Goal: Information Seeking & Learning: Learn about a topic

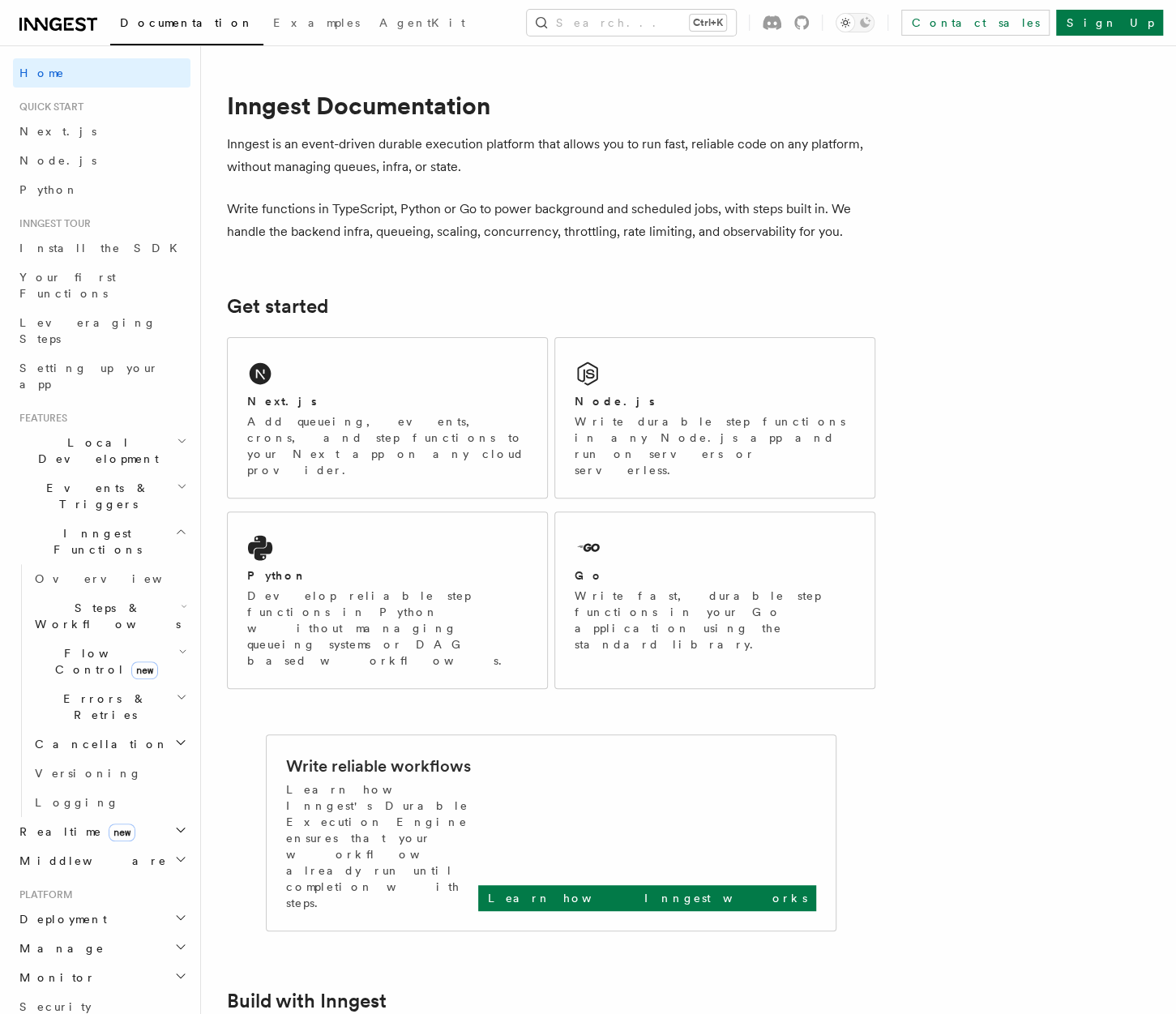
click at [107, 479] on span "Events & Triggers" at bounding box center [94, 495] width 164 height 32
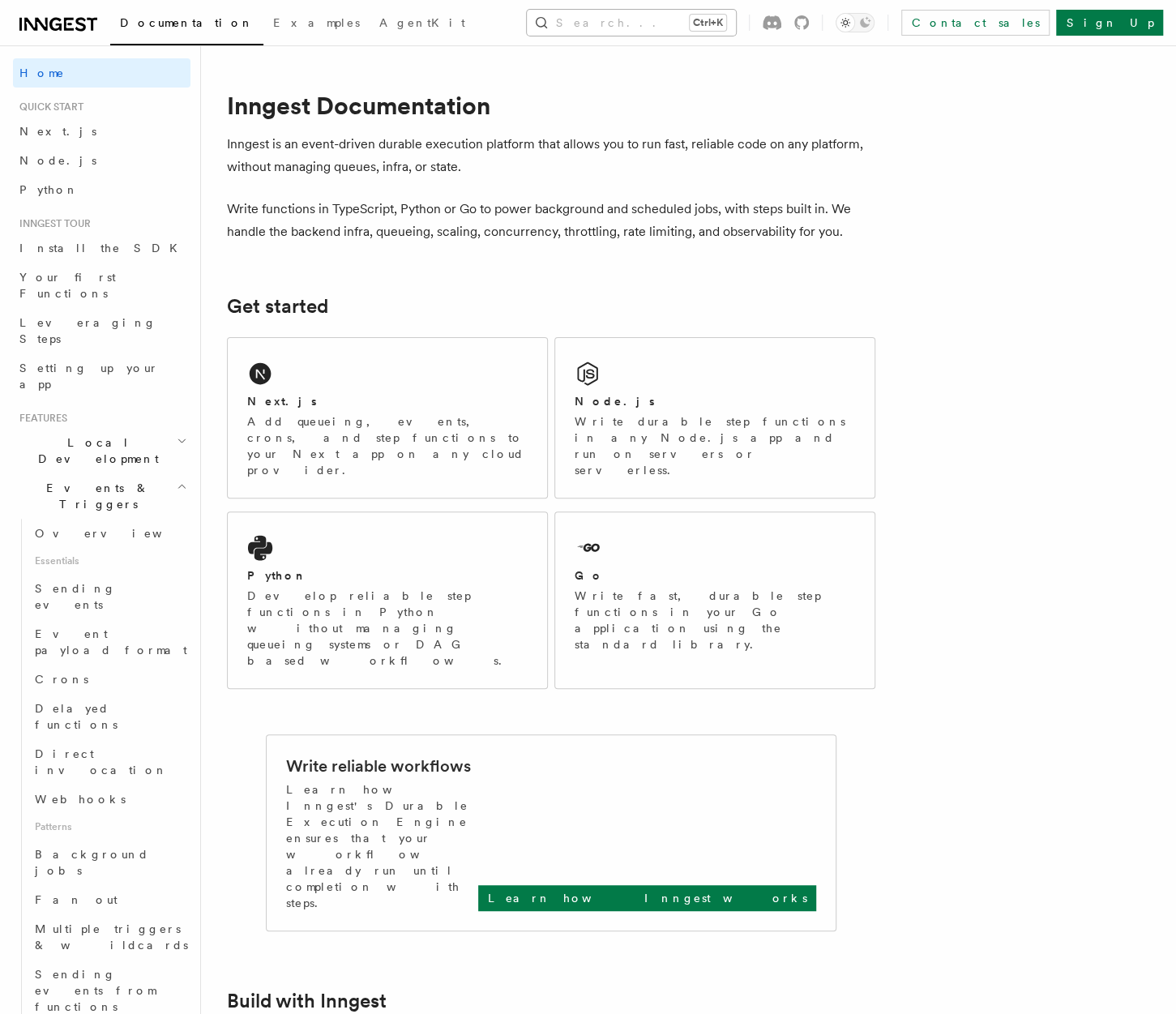
click at [666, 19] on button "Search... Ctrl+K" at bounding box center [632, 22] width 209 height 26
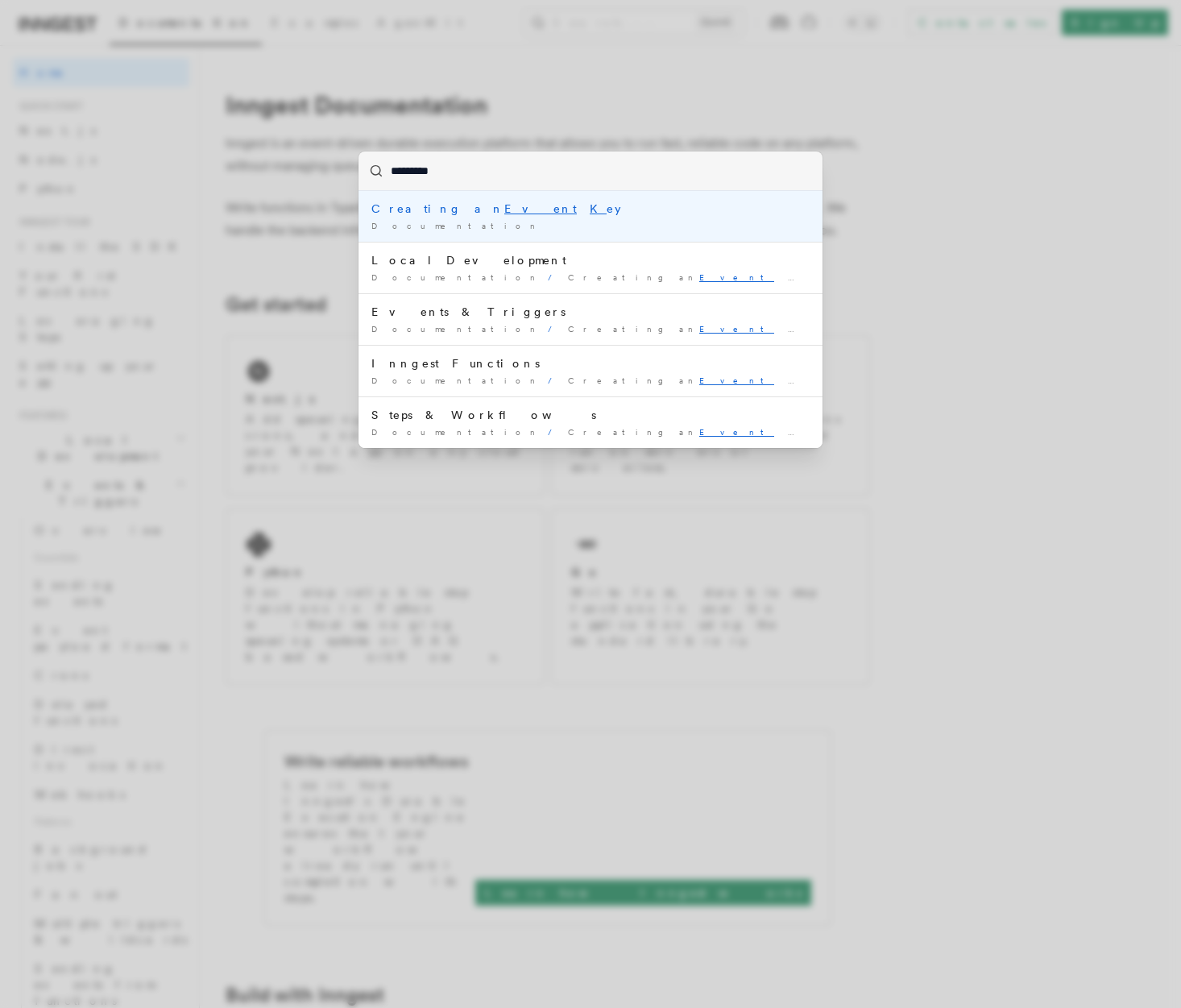
type input "**********"
click at [504, 211] on mark "Event" at bounding box center [540, 208] width 72 height 13
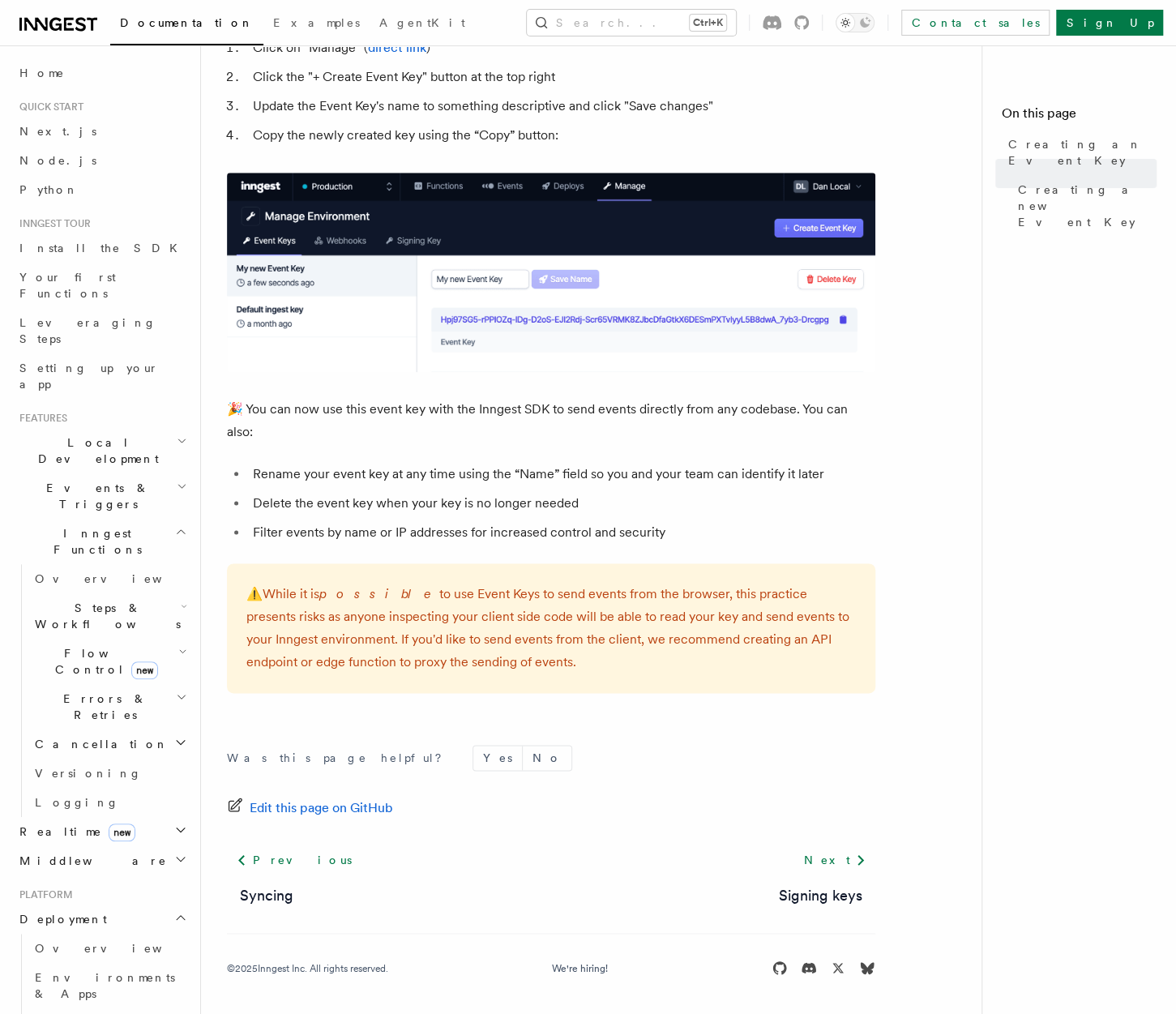
scroll to position [243, 0]
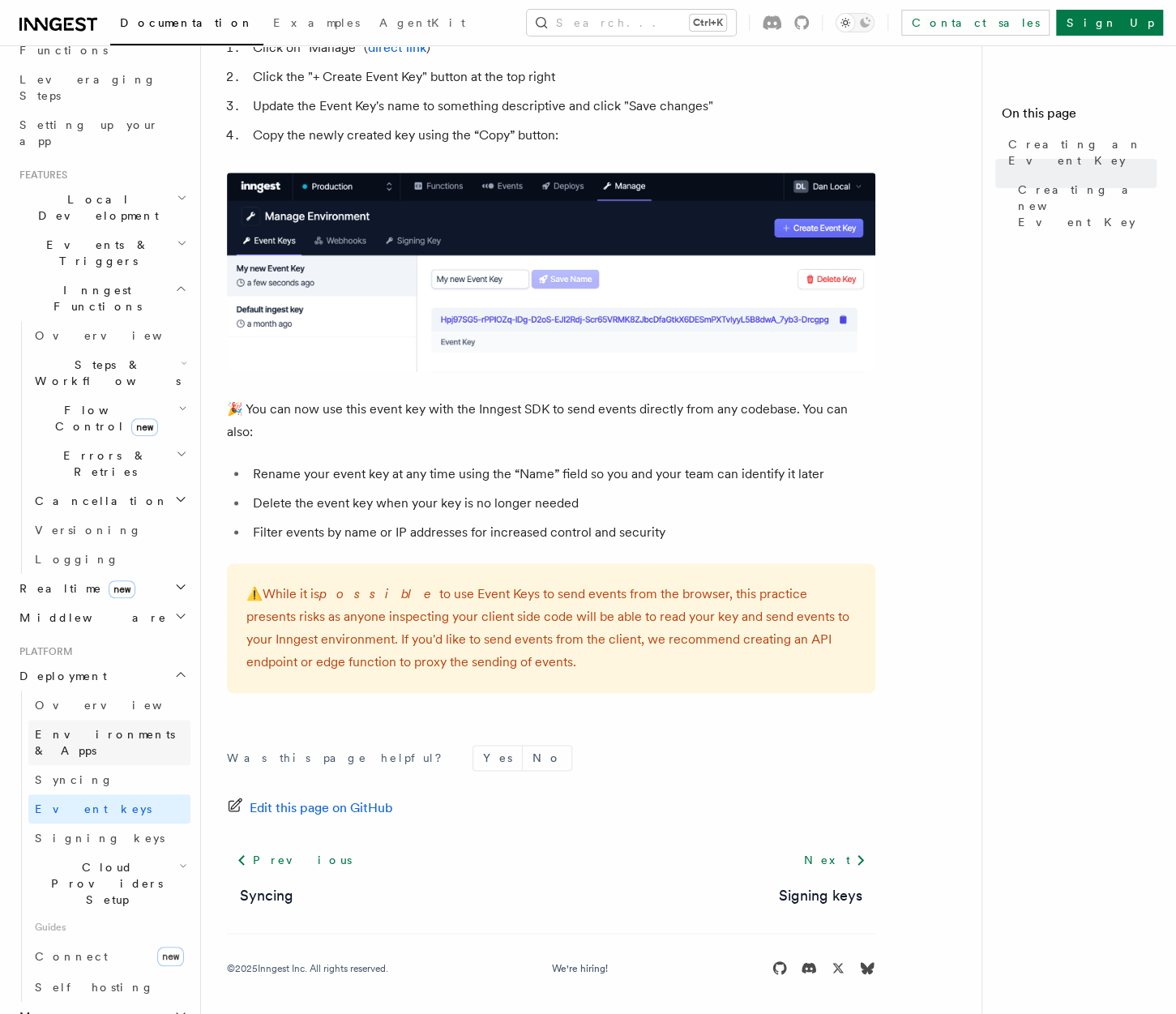
click at [123, 727] on span "Environments & Apps" at bounding box center [105, 742] width 140 height 29
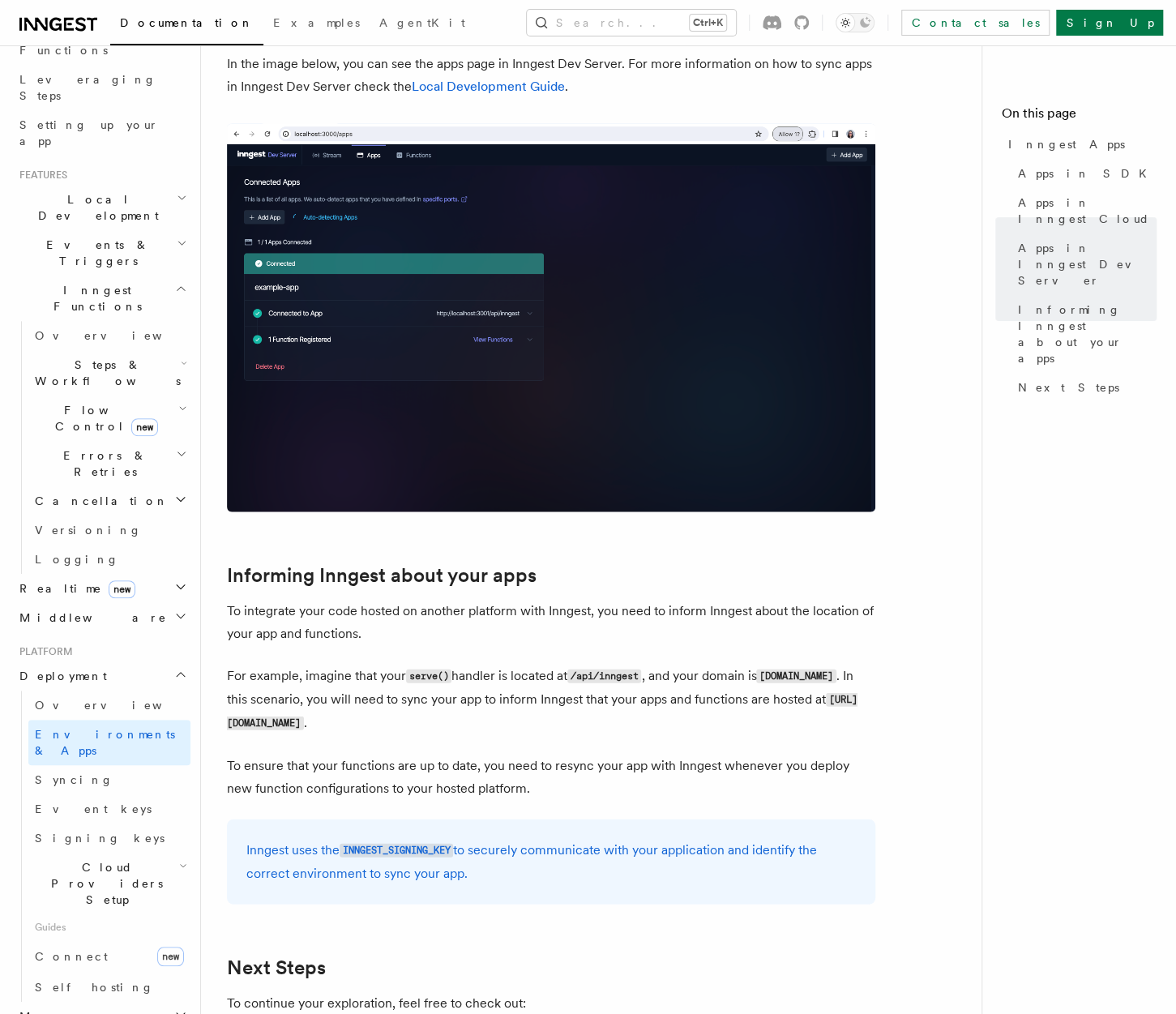
scroll to position [2188, 0]
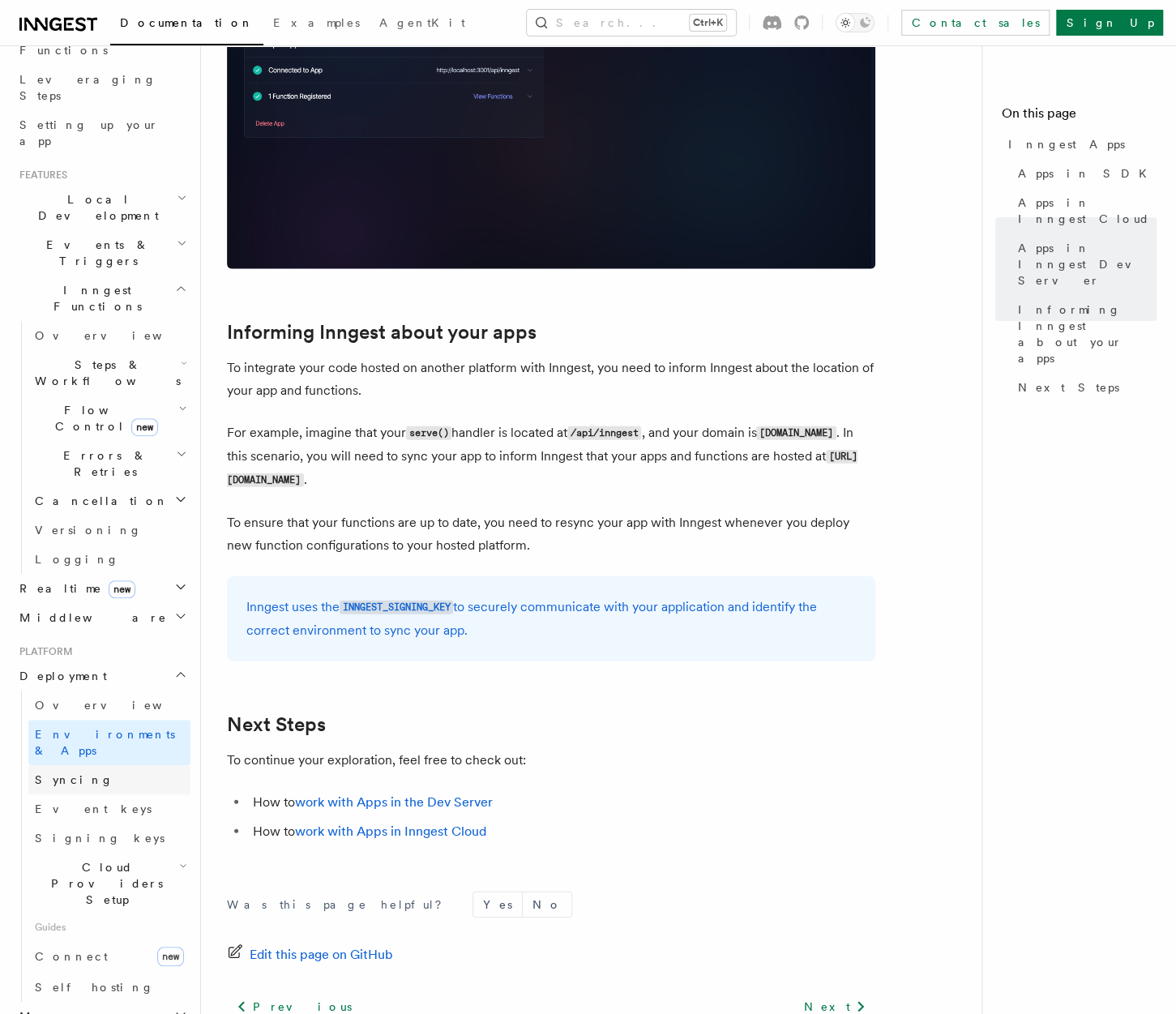
click at [73, 773] on span "Syncing" at bounding box center [74, 779] width 78 height 13
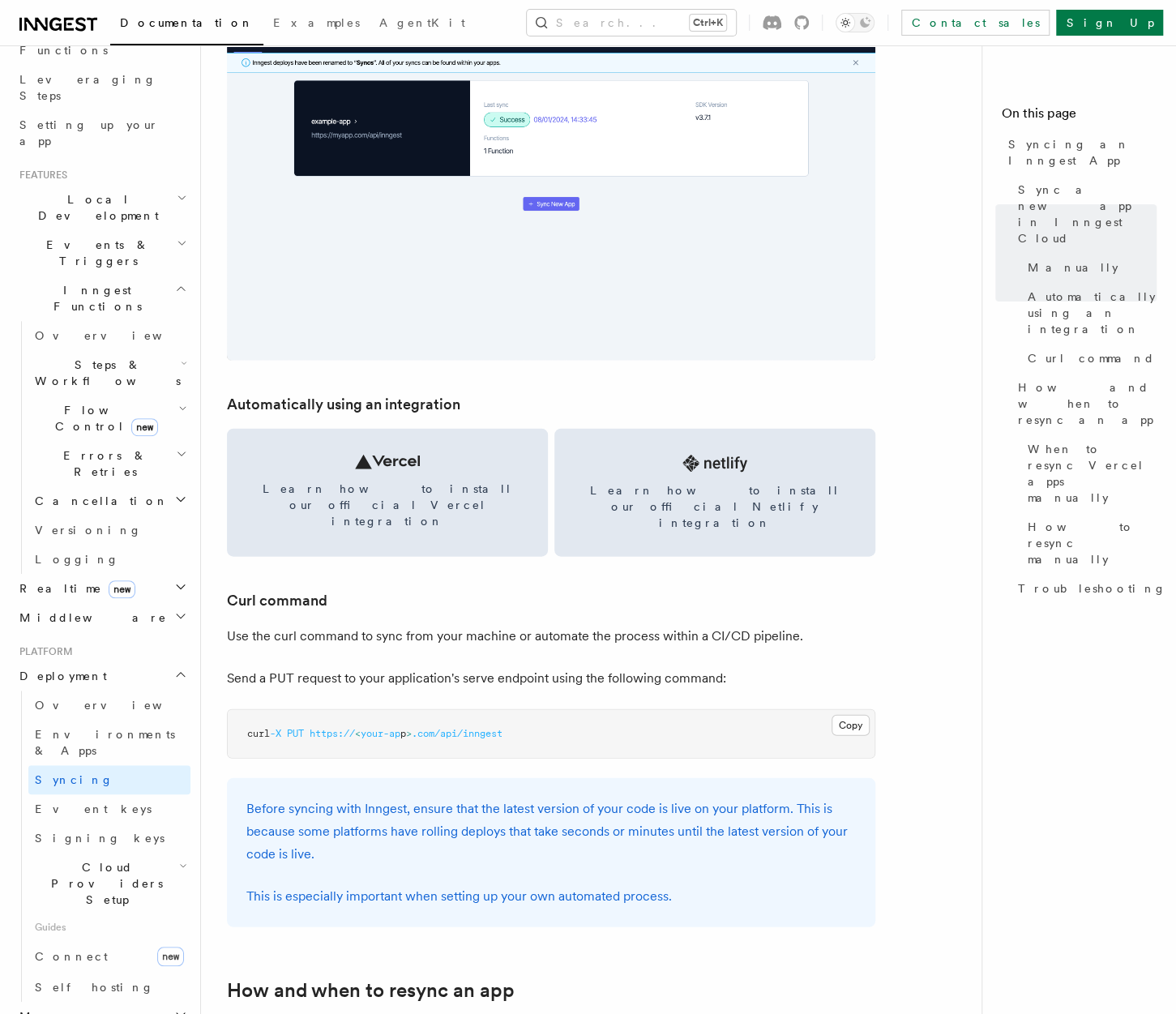
scroll to position [1945, 0]
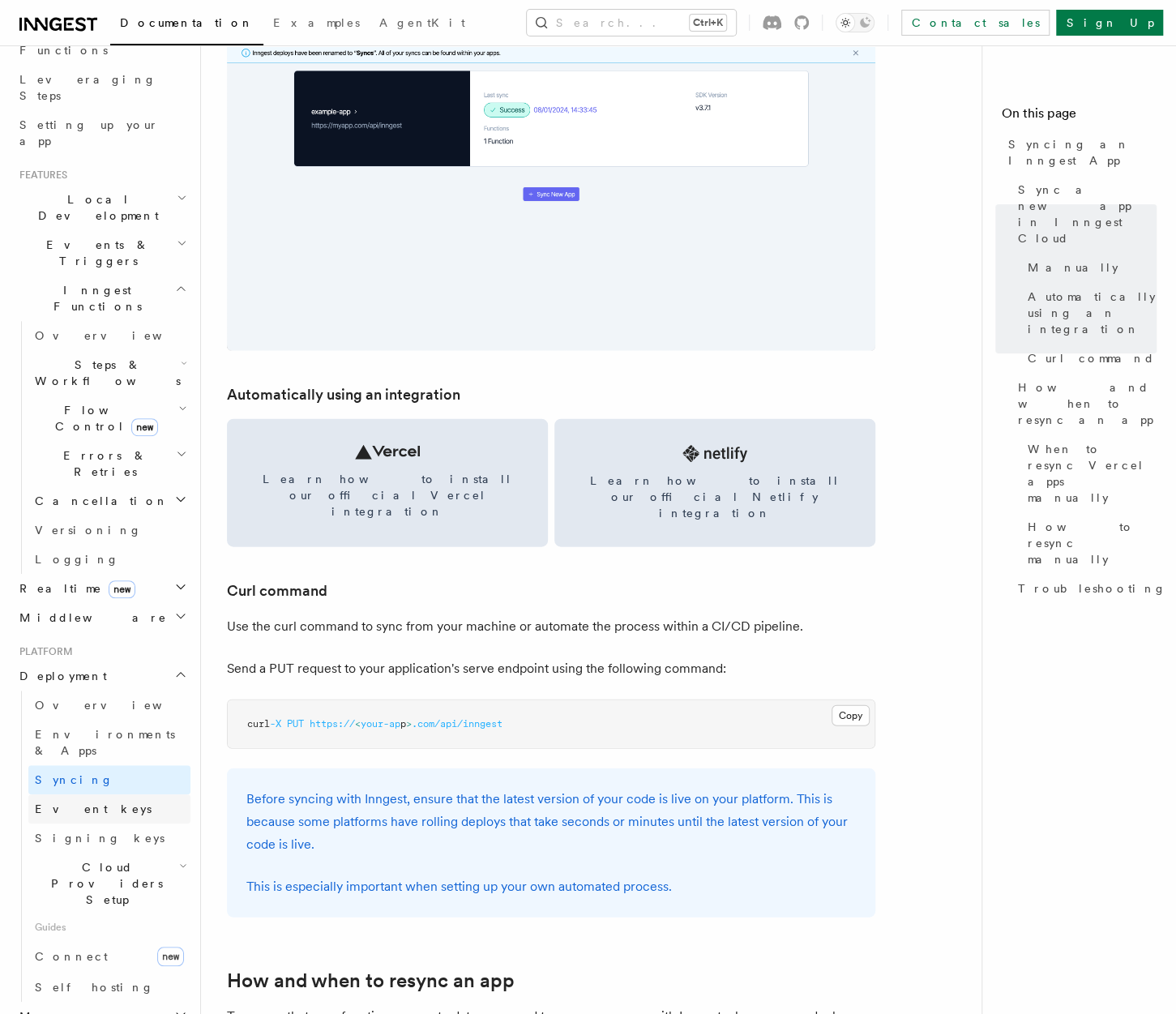
click at [96, 794] on link "Event keys" at bounding box center [108, 809] width 162 height 29
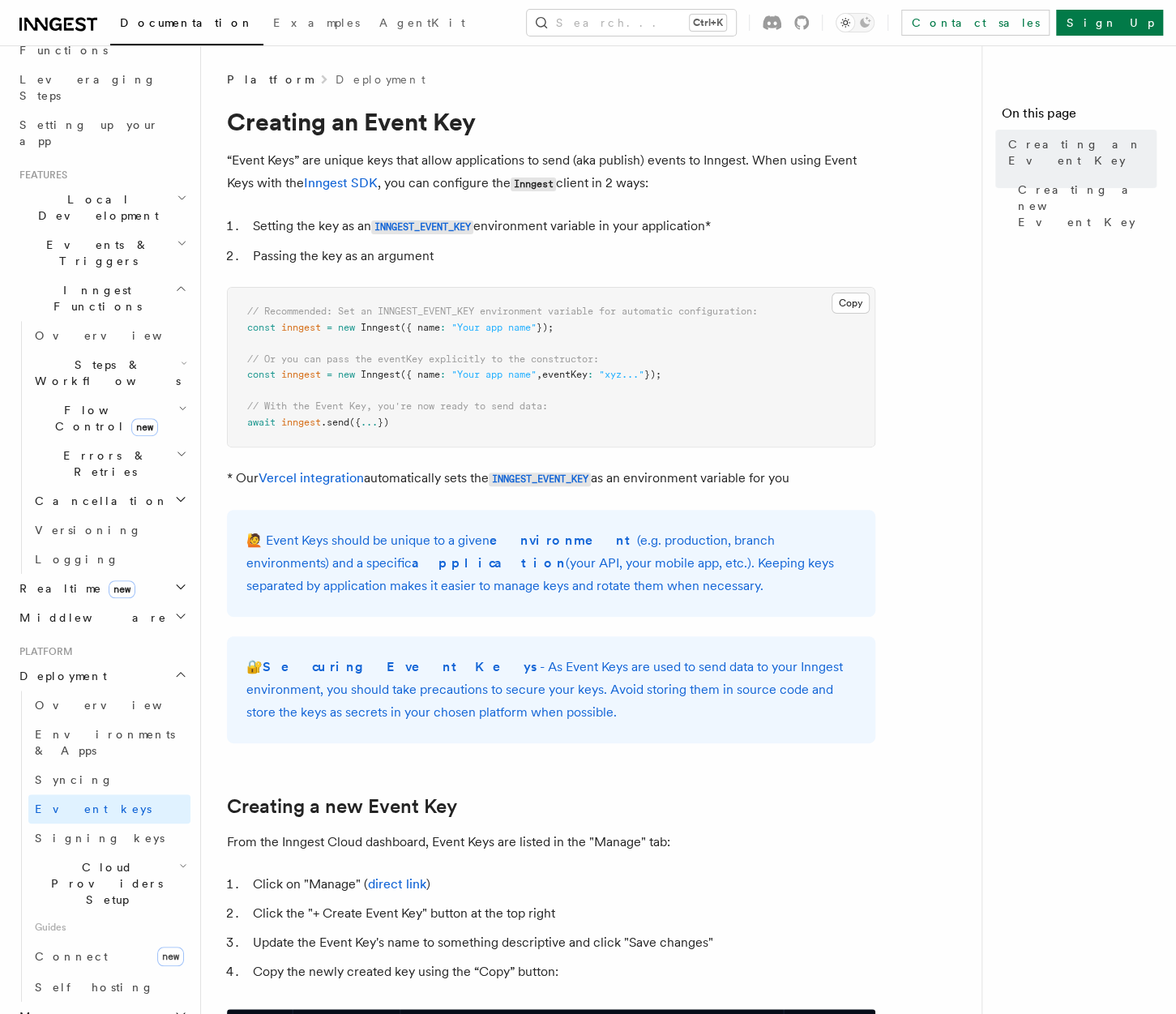
click at [429, 424] on pre "// Recommended: Set an INNGEST_EVENT_KEY environment variable for automatic con…" at bounding box center [551, 367] width 647 height 159
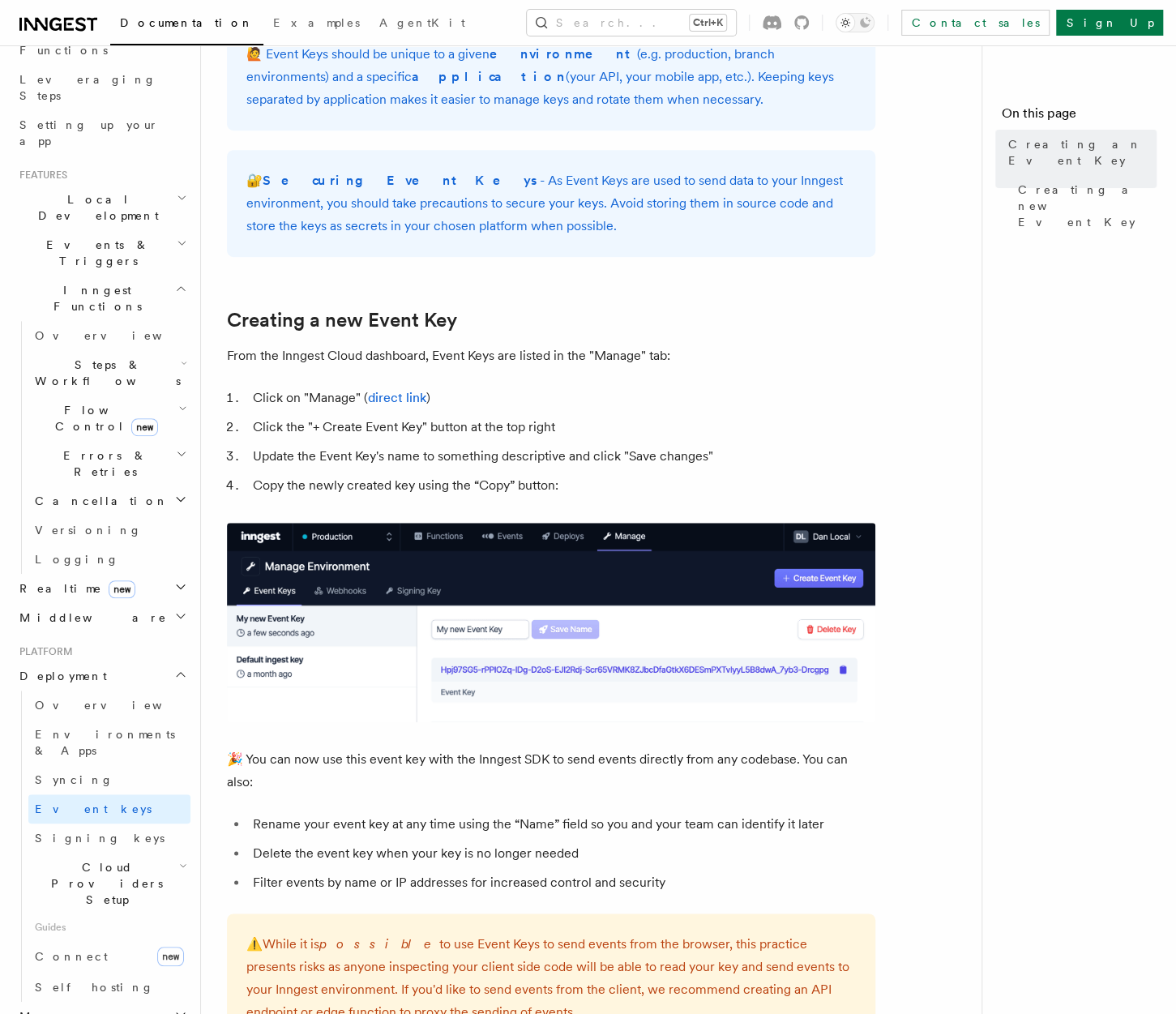
scroll to position [729, 0]
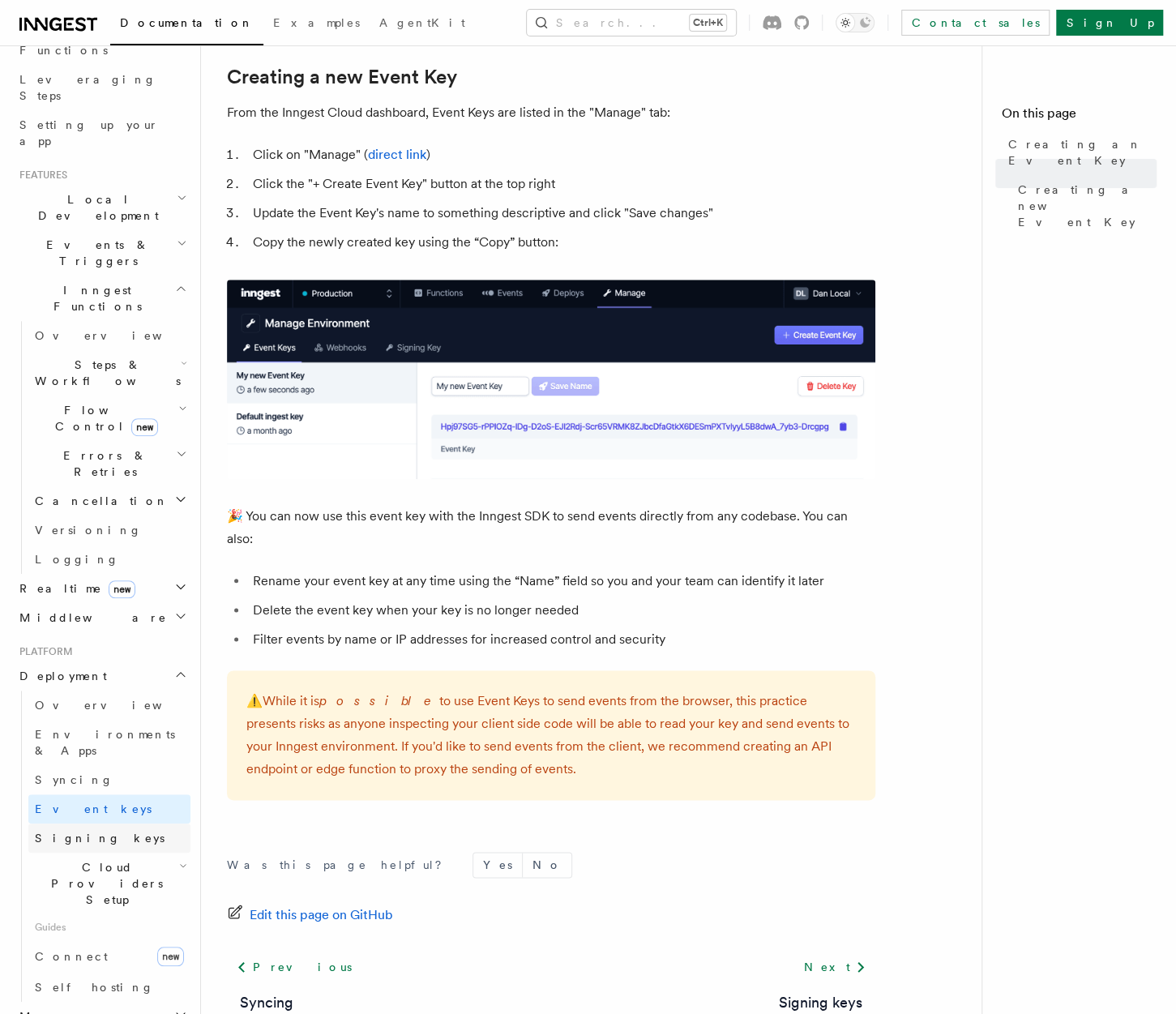
click at [53, 831] on span "Signing keys" at bounding box center [100, 837] width 130 height 13
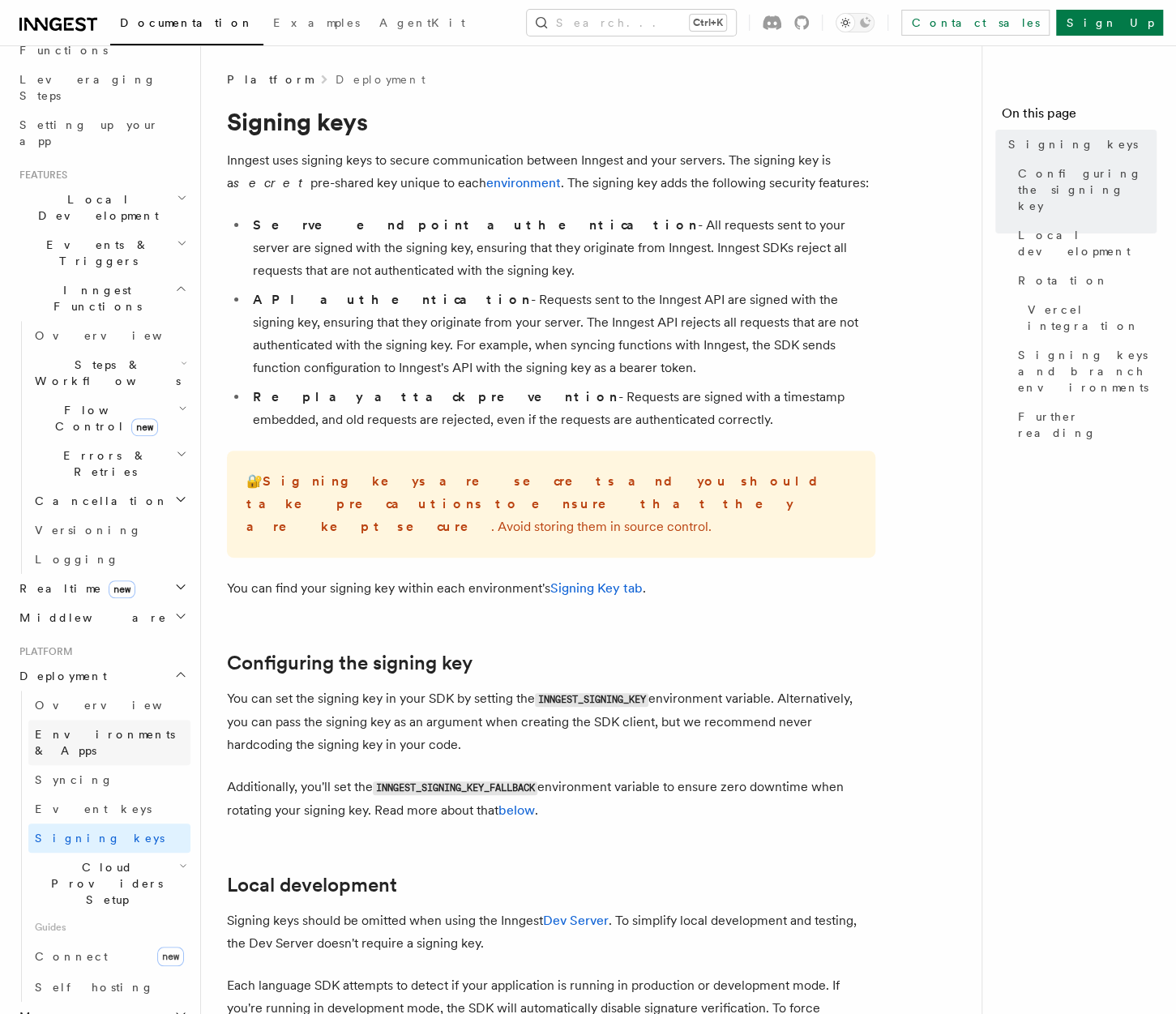
click at [107, 727] on span "Environments & Apps" at bounding box center [105, 742] width 140 height 29
